Goal: Transaction & Acquisition: Book appointment/travel/reservation

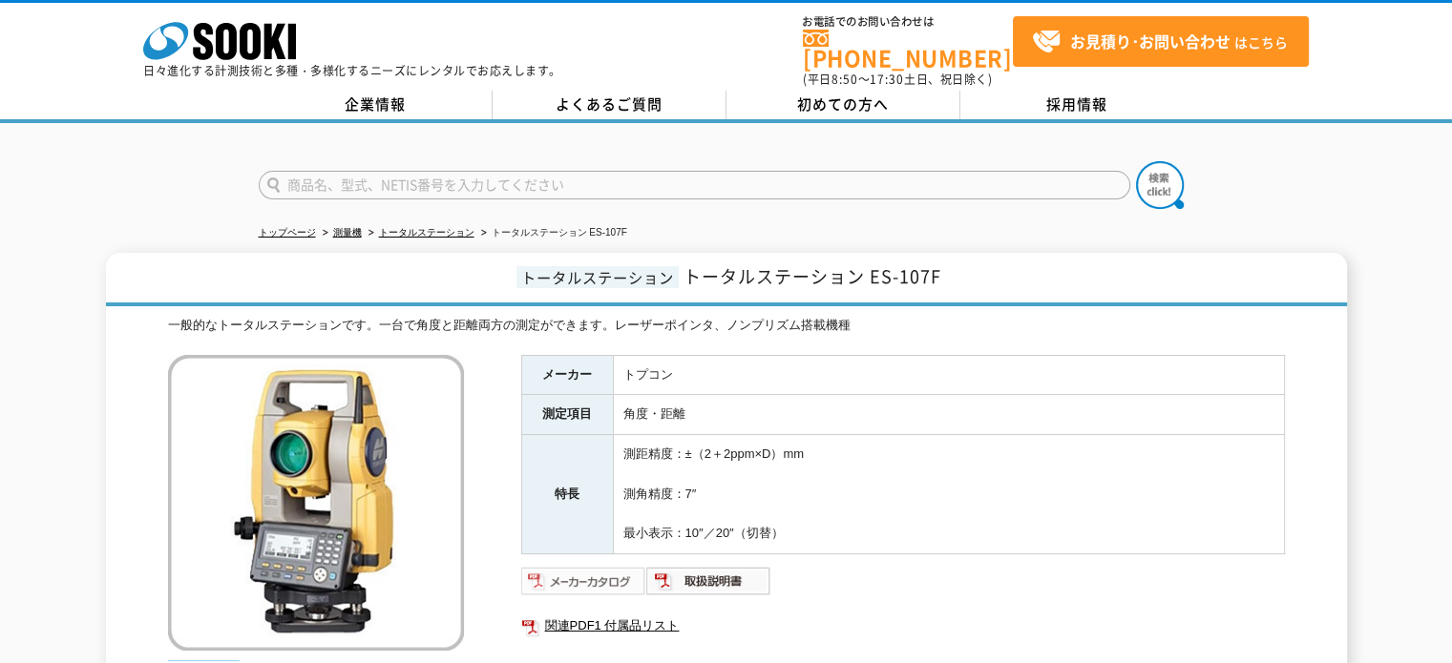
click at [590, 566] on img at bounding box center [583, 581] width 125 height 31
drag, startPoint x: 535, startPoint y: 79, endPoint x: 537, endPoint y: 64, distance: 15.5
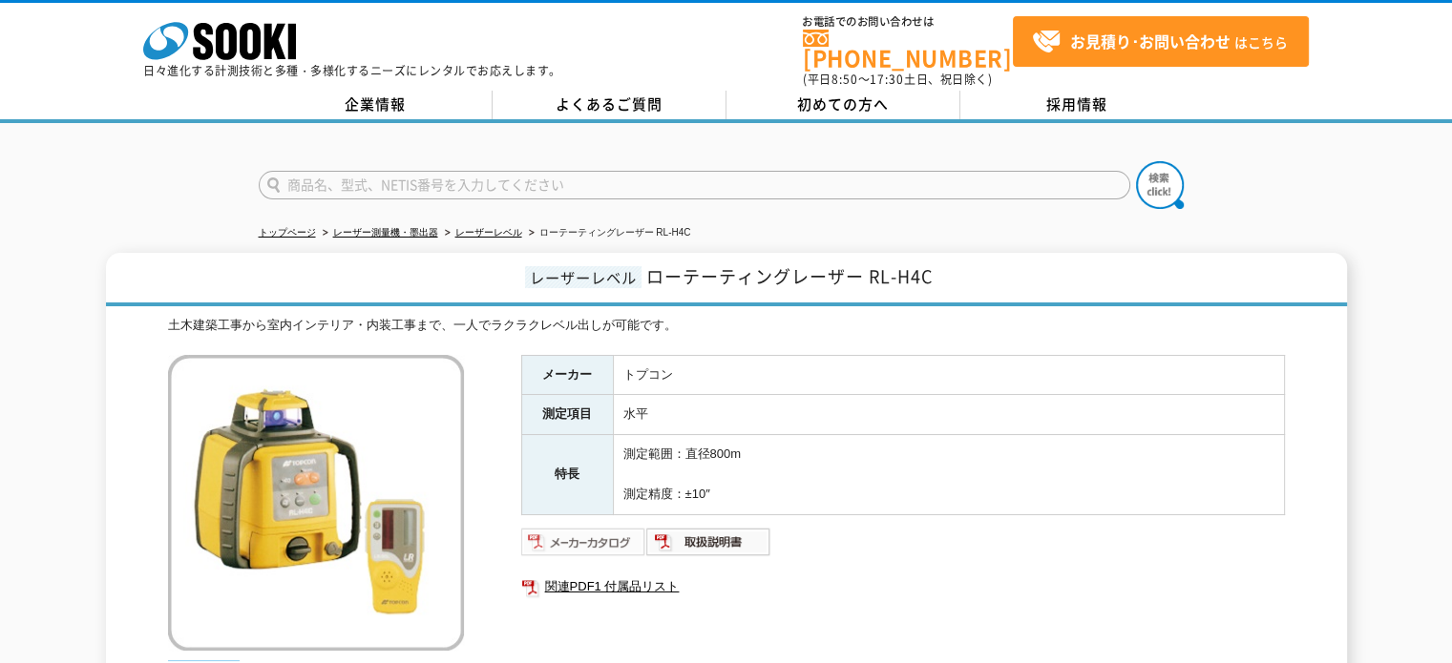
click at [603, 527] on img at bounding box center [583, 542] width 125 height 31
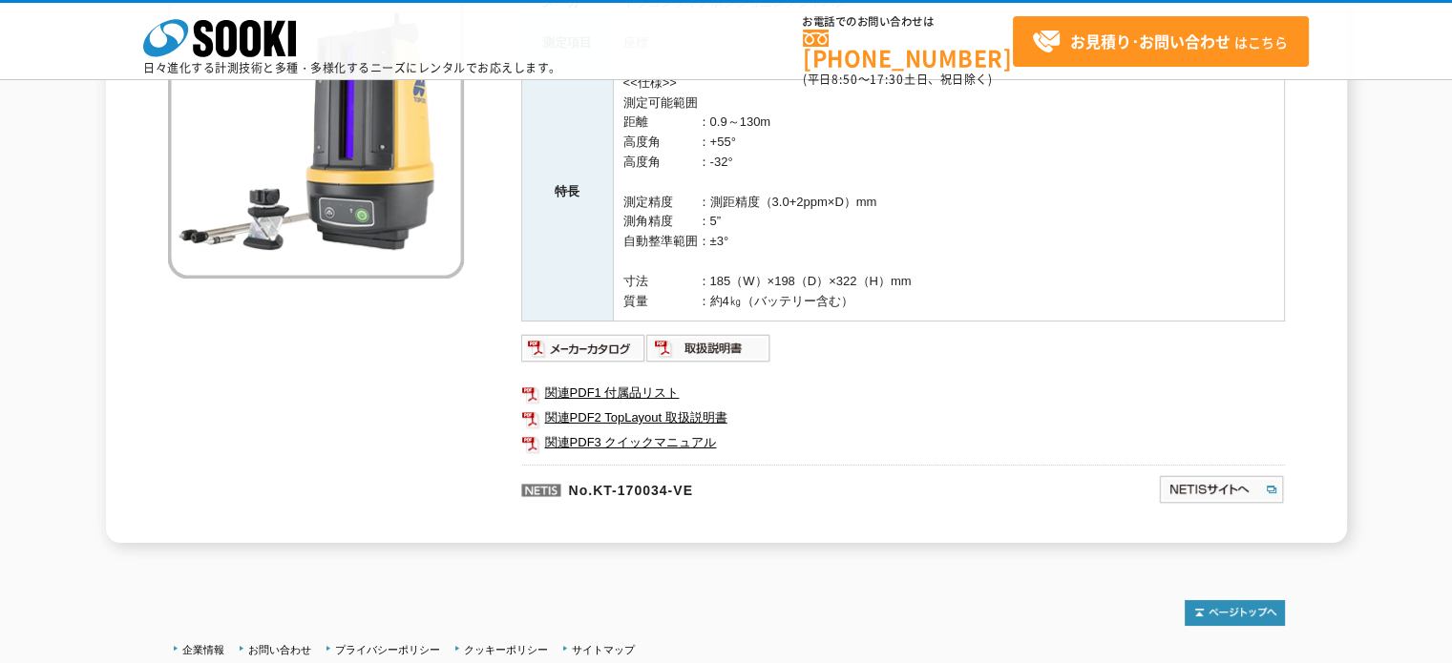
scroll to position [286, 0]
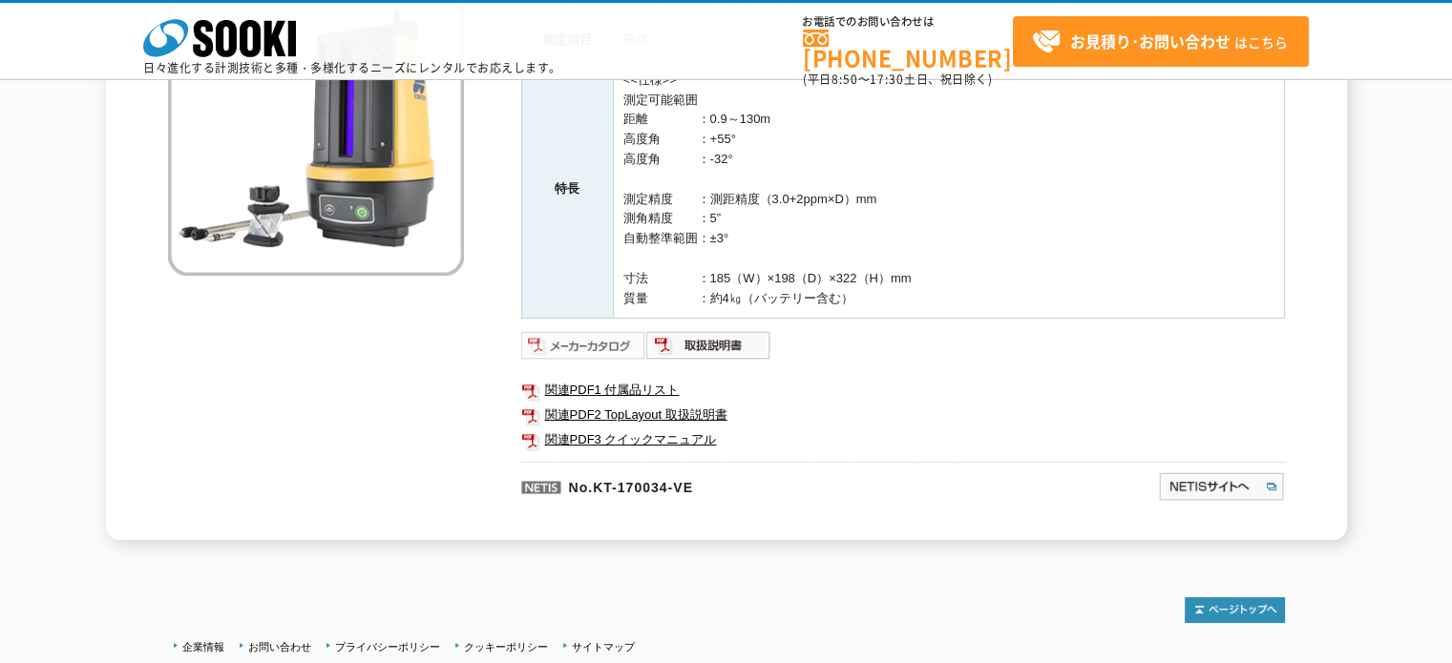
click at [572, 341] on img at bounding box center [583, 345] width 125 height 31
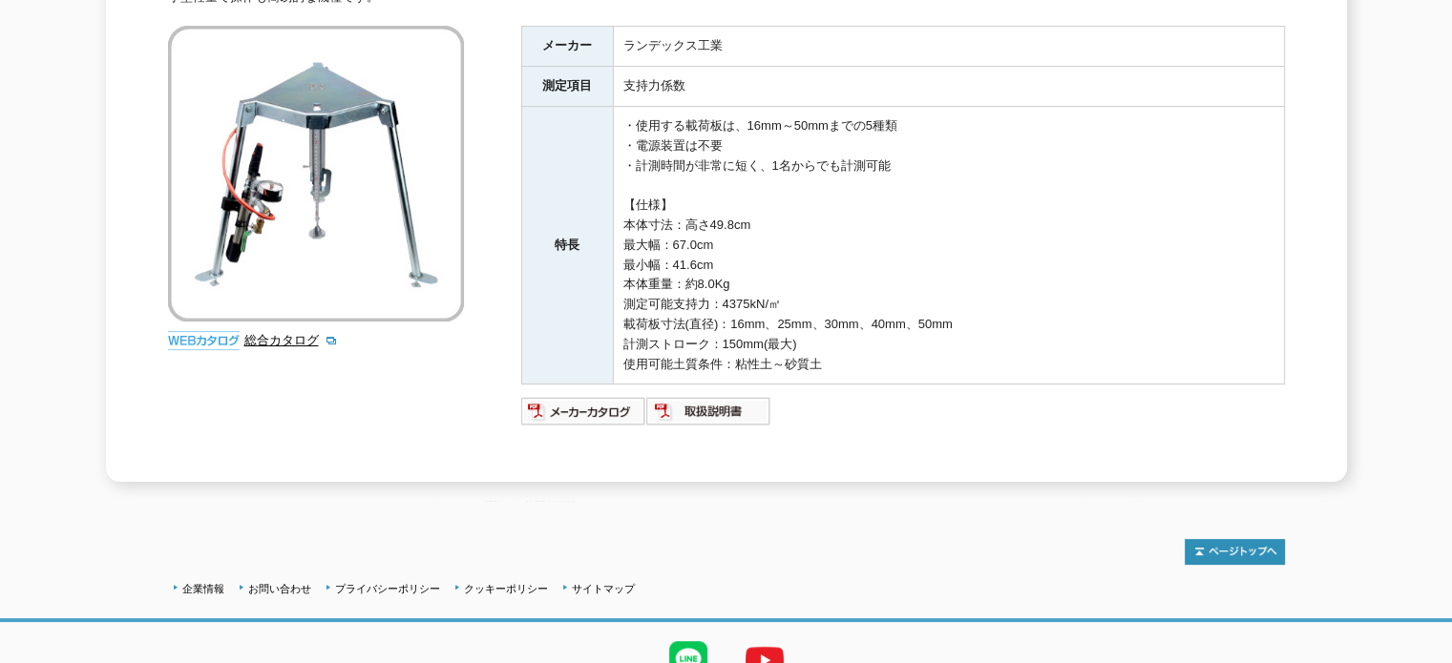
scroll to position [382, 0]
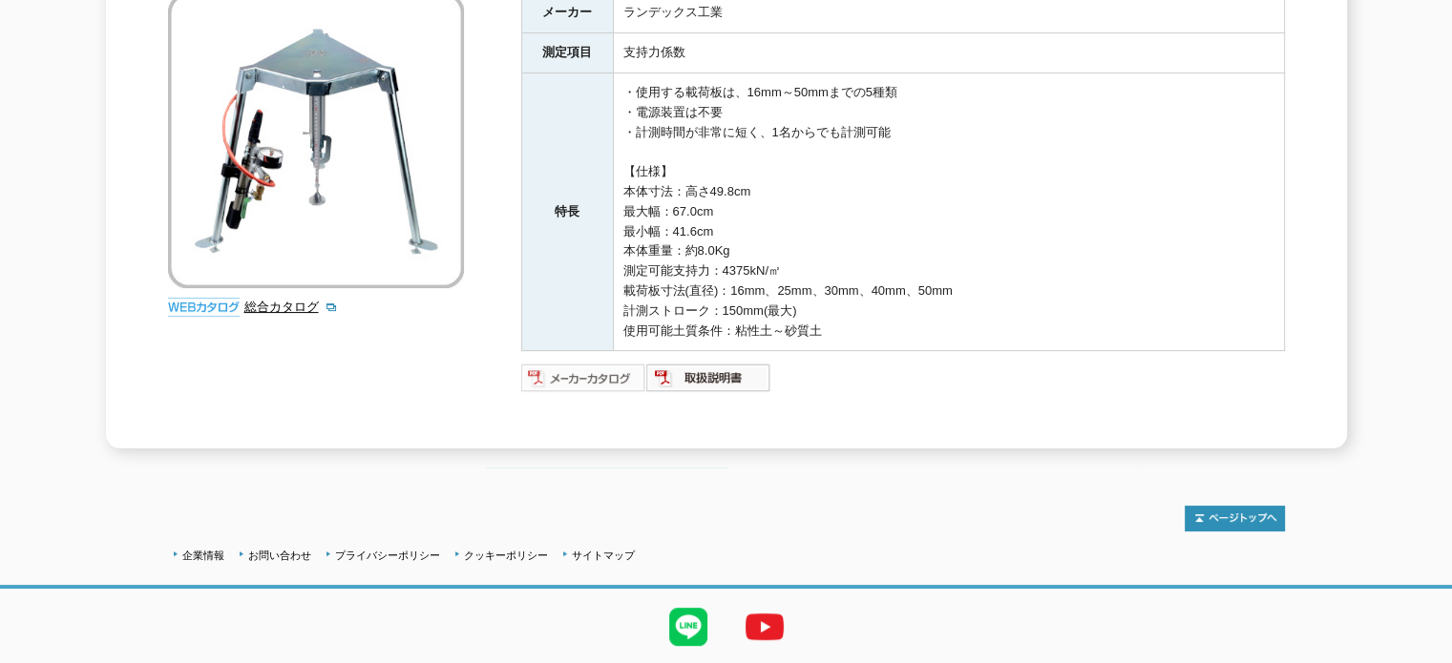
click at [609, 363] on img at bounding box center [583, 378] width 125 height 31
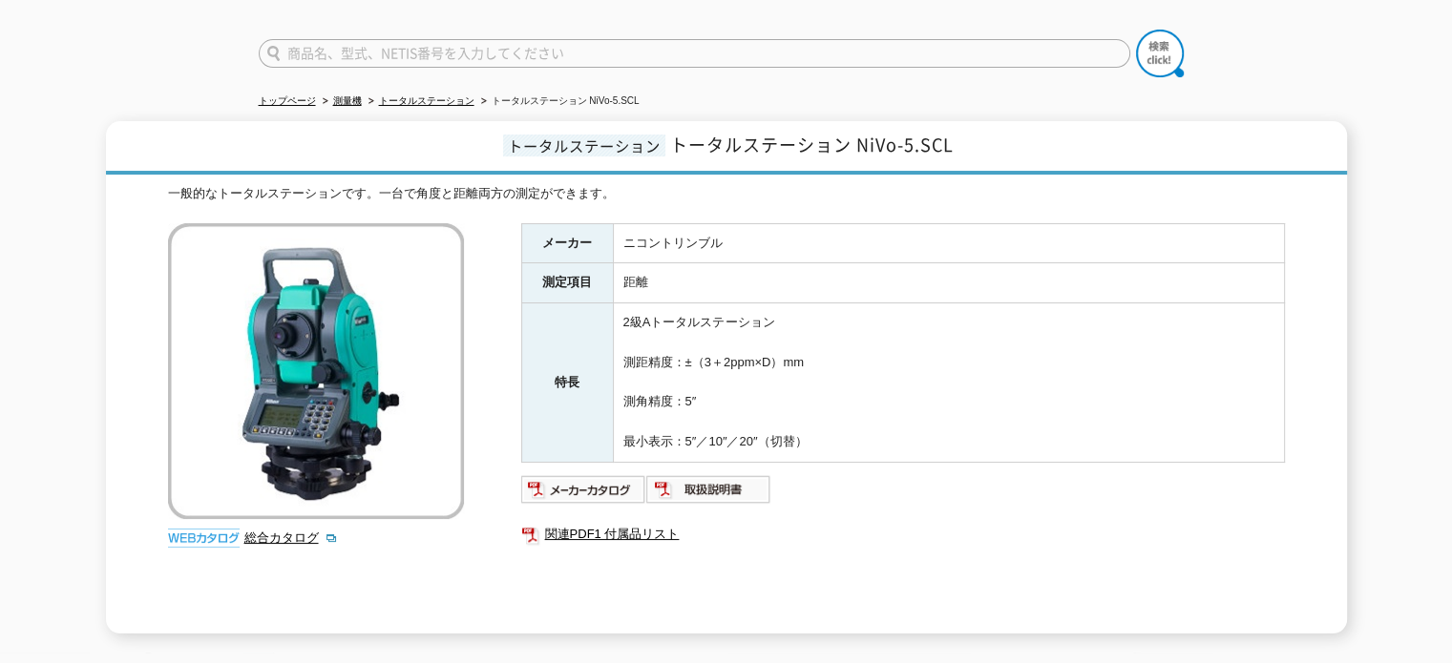
scroll to position [286, 0]
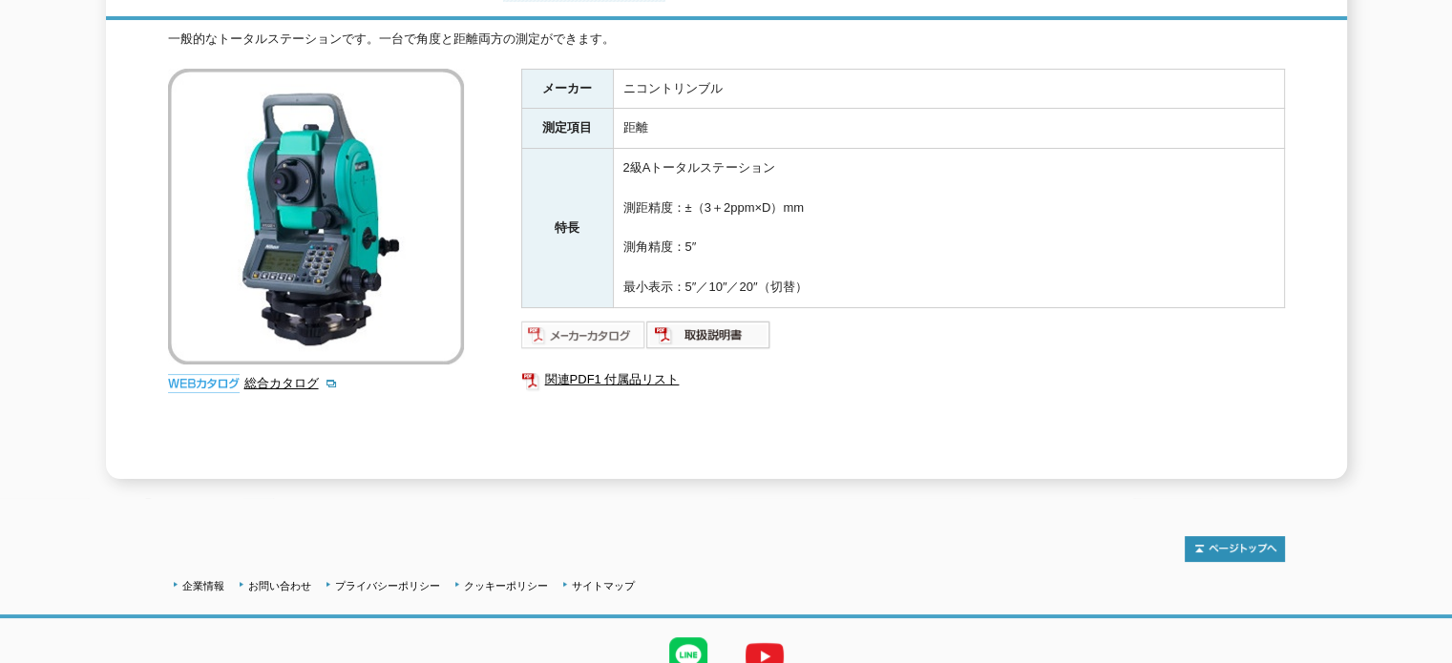
click at [557, 320] on img at bounding box center [583, 335] width 125 height 31
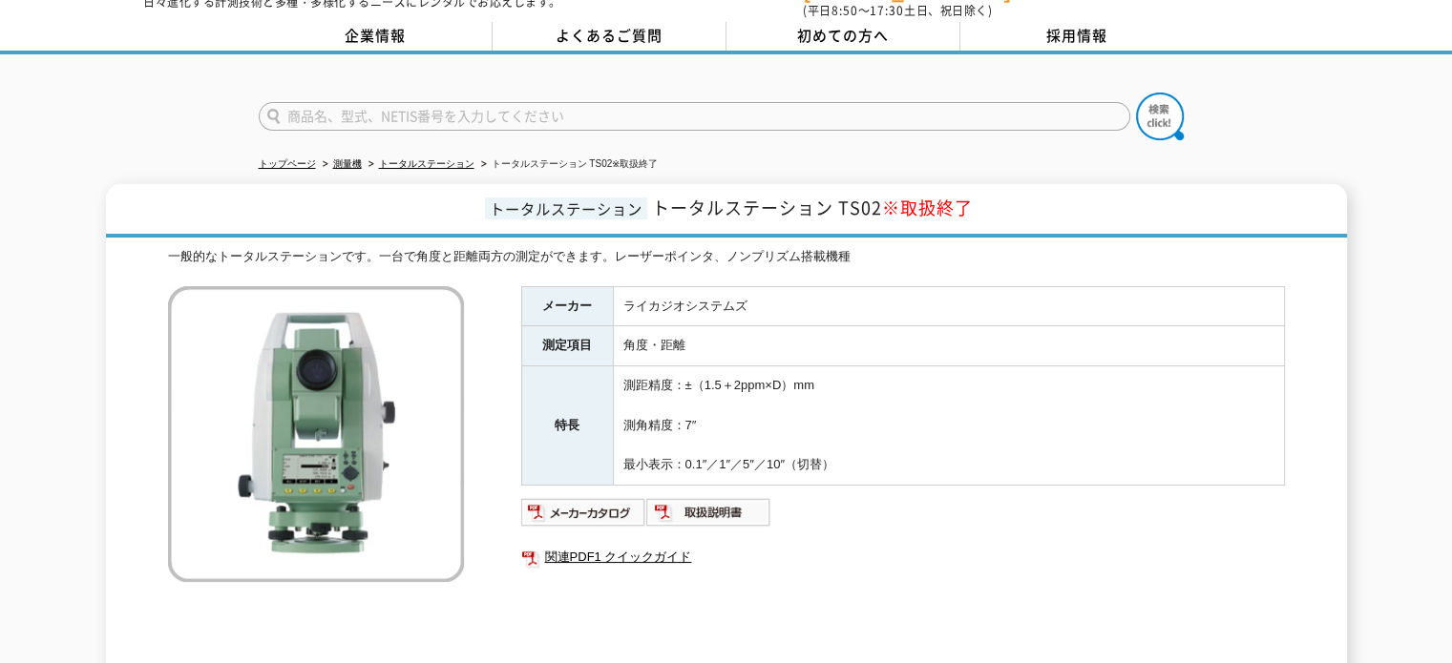
scroll to position [191, 0]
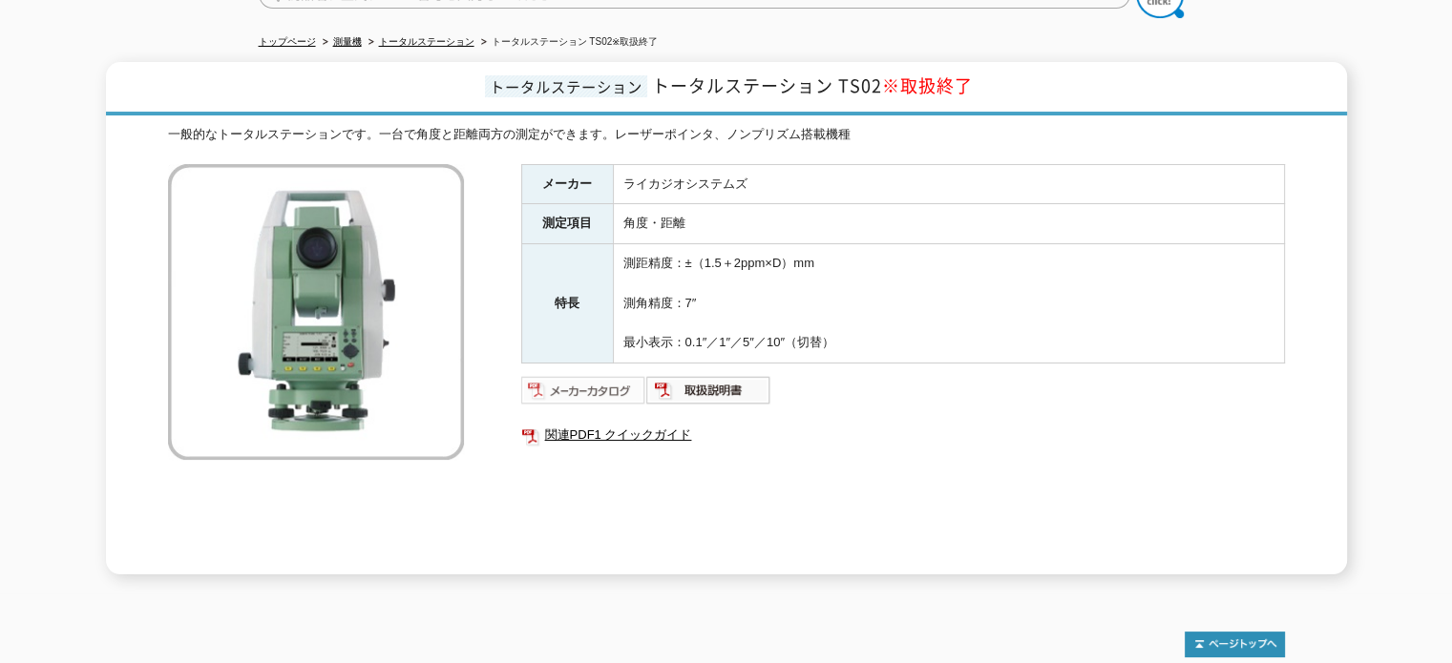
click at [611, 380] on img at bounding box center [583, 390] width 125 height 31
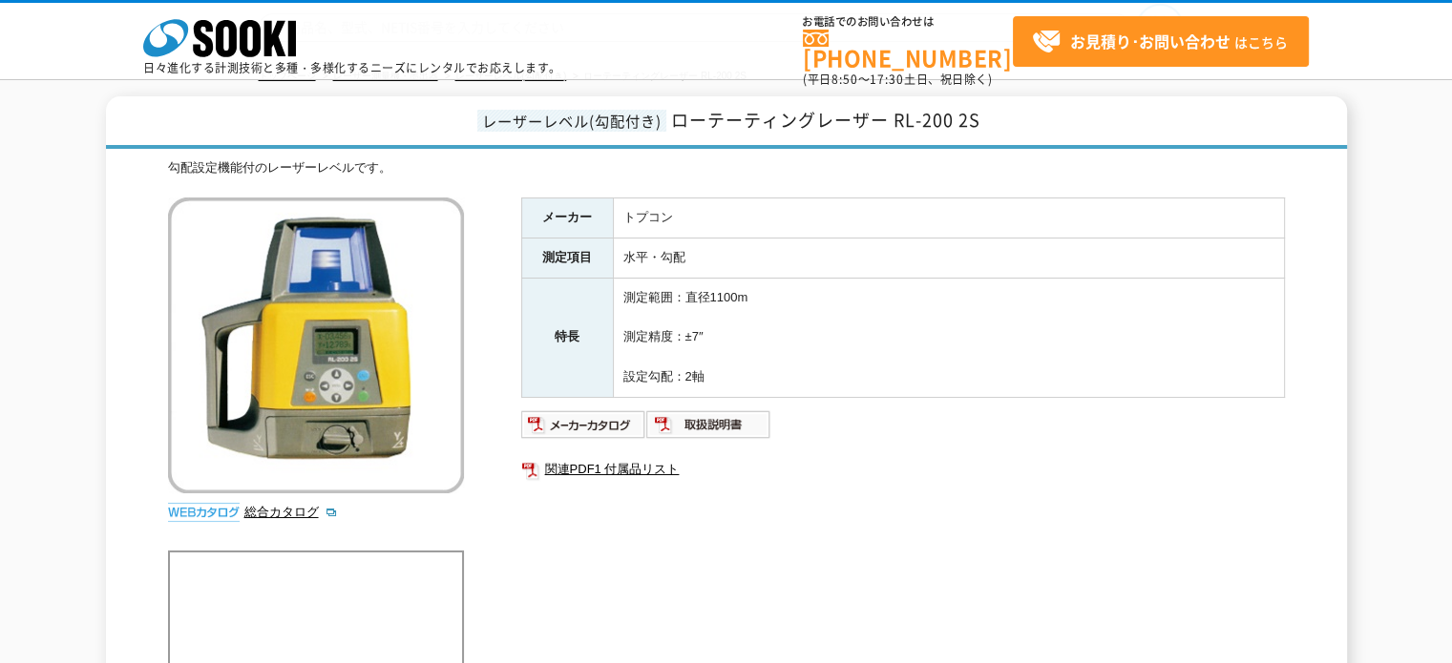
scroll to position [191, 0]
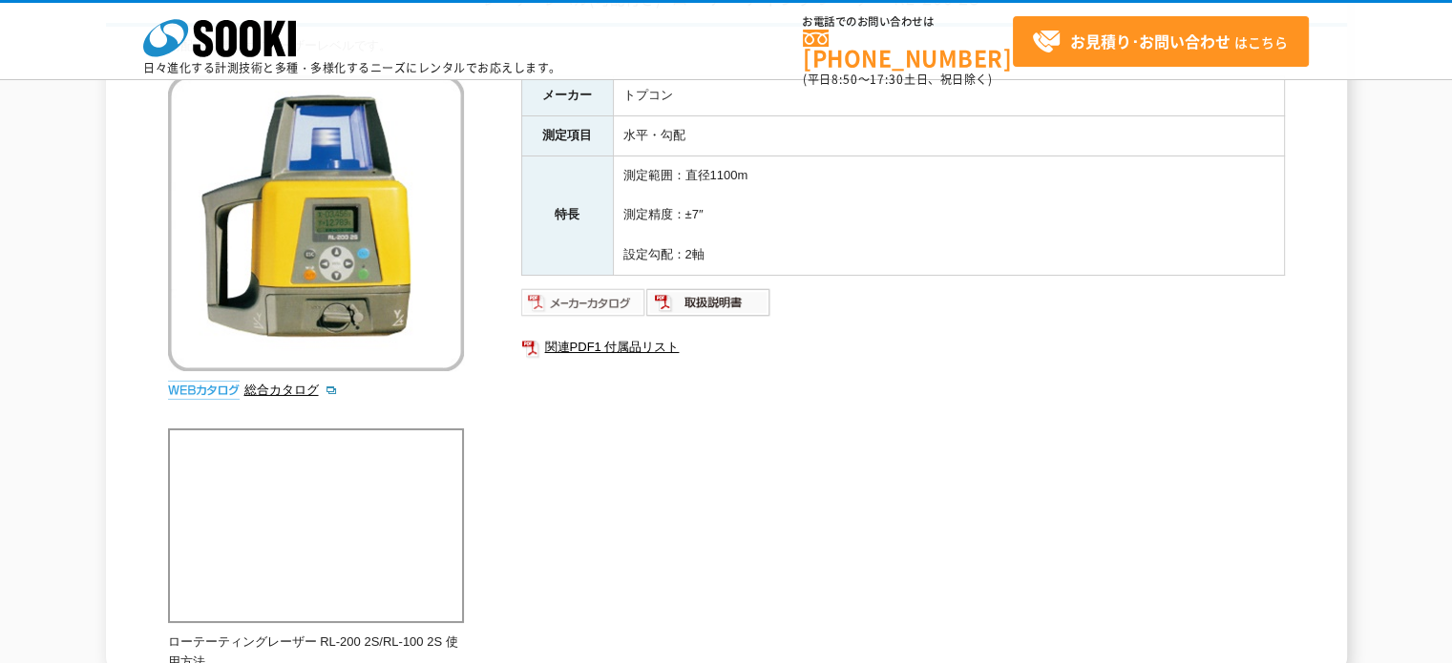
click at [600, 296] on img at bounding box center [583, 302] width 125 height 31
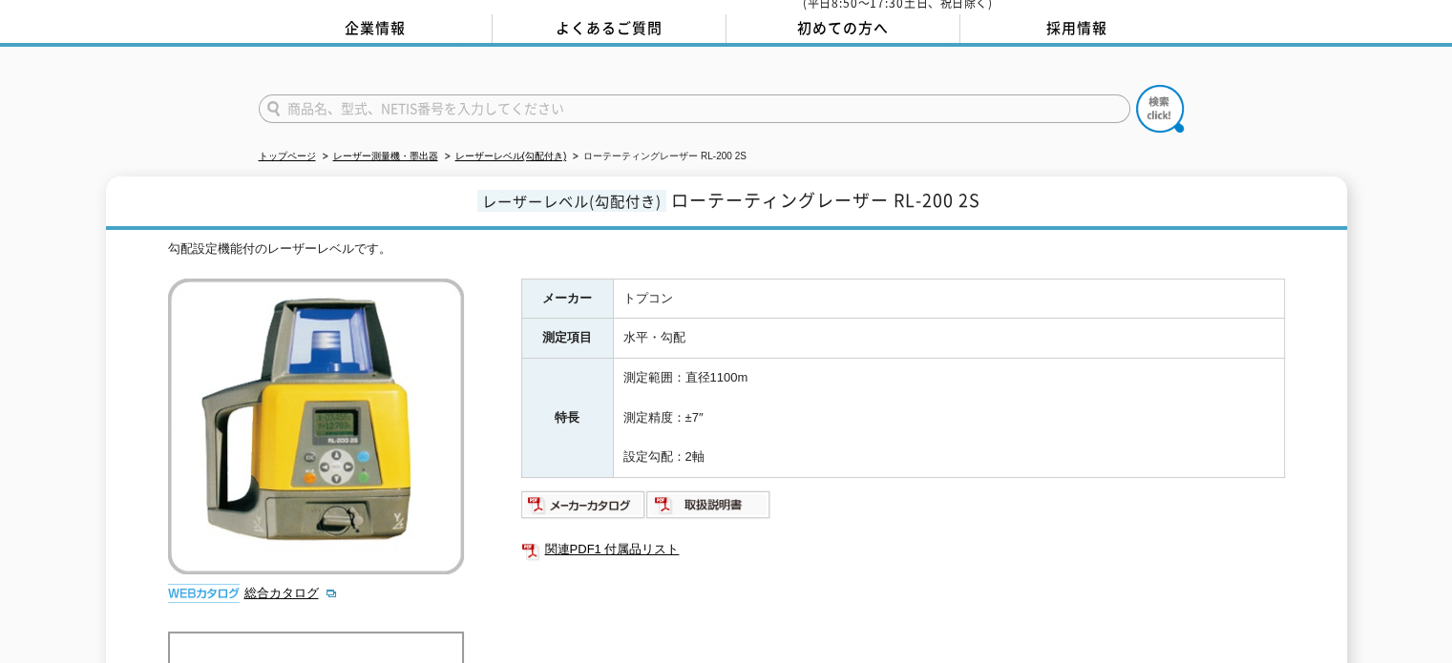
scroll to position [0, 0]
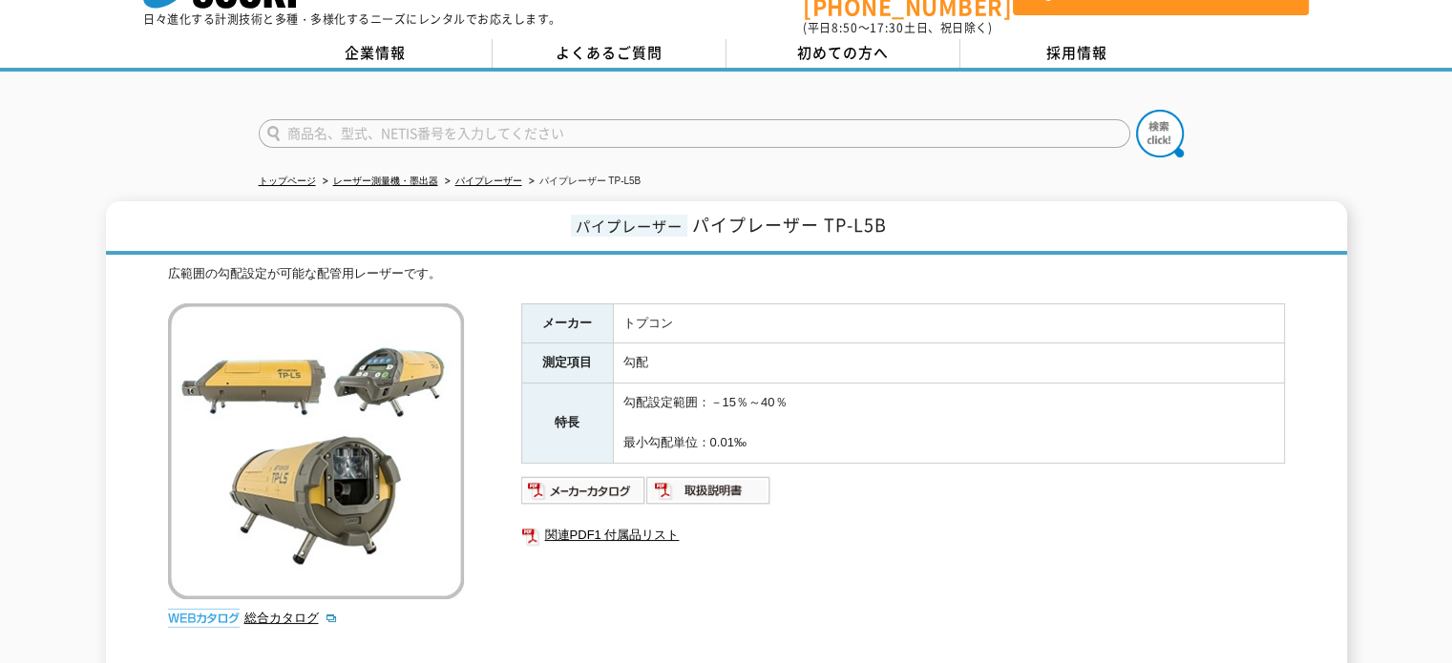
scroll to position [95, 0]
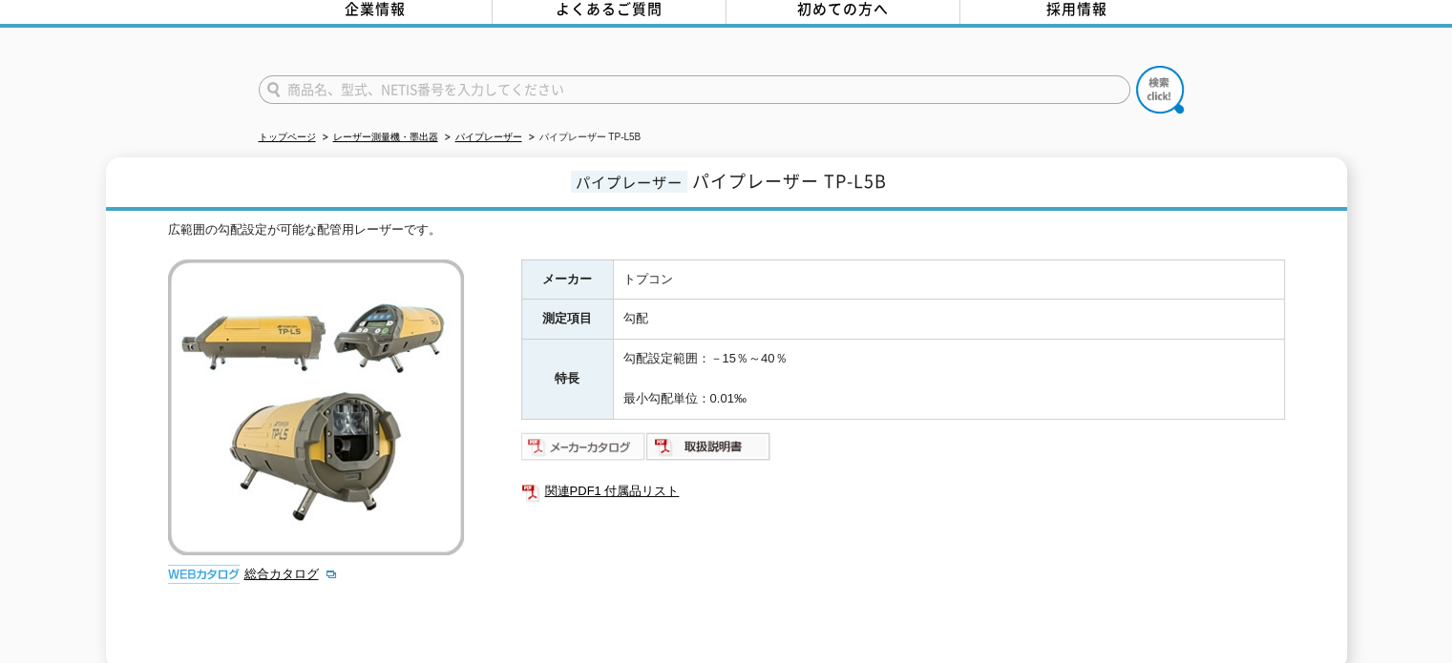
click at [559, 431] on img at bounding box center [583, 446] width 125 height 31
